Goal: Find specific page/section: Find specific page/section

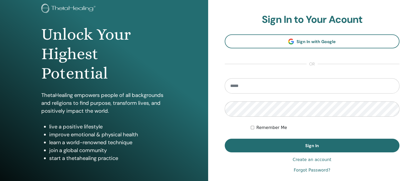
scroll to position [65, 0]
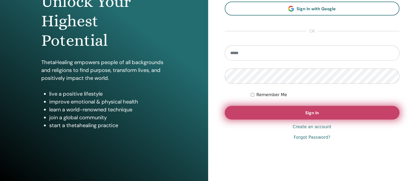
type input "**********"
click at [310, 112] on span "Sign In" at bounding box center [312, 113] width 14 height 6
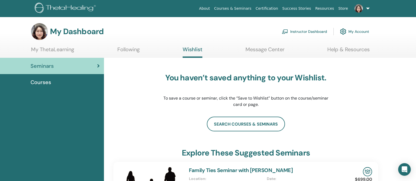
click at [45, 85] on span "Courses" at bounding box center [41, 82] width 21 height 8
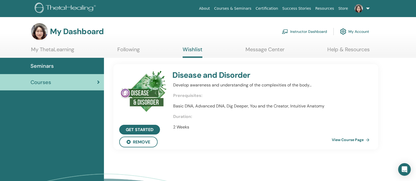
click at [58, 48] on link "My ThetaLearning" at bounding box center [52, 51] width 43 height 10
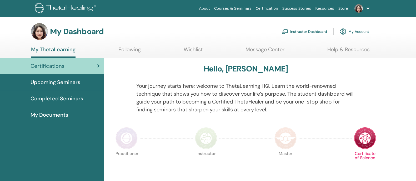
click at [309, 31] on link "Instructor Dashboard" at bounding box center [304, 32] width 45 height 12
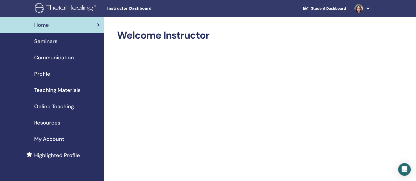
click at [48, 73] on span "Profile" at bounding box center [42, 74] width 16 height 8
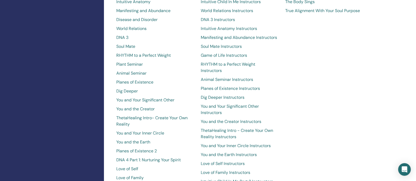
scroll to position [329, 0]
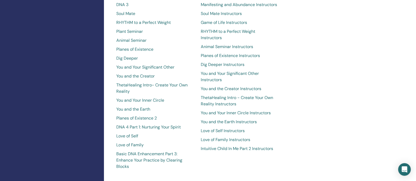
click at [162, 124] on link "DNA 4 Part 1: Nurturing Your Spirit" at bounding box center [154, 127] width 77 height 6
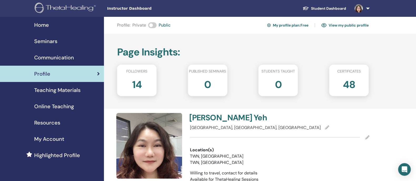
click at [67, 92] on span "Teaching Materials" at bounding box center [57, 90] width 46 height 8
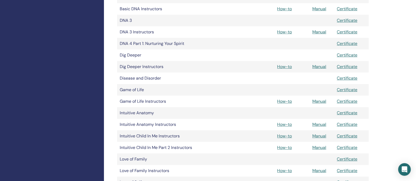
scroll to position [164, 0]
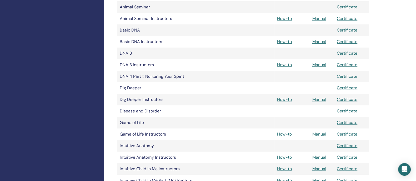
click at [346, 76] on link "Certificate" at bounding box center [347, 77] width 21 height 6
